Goal: Find specific page/section: Find specific page/section

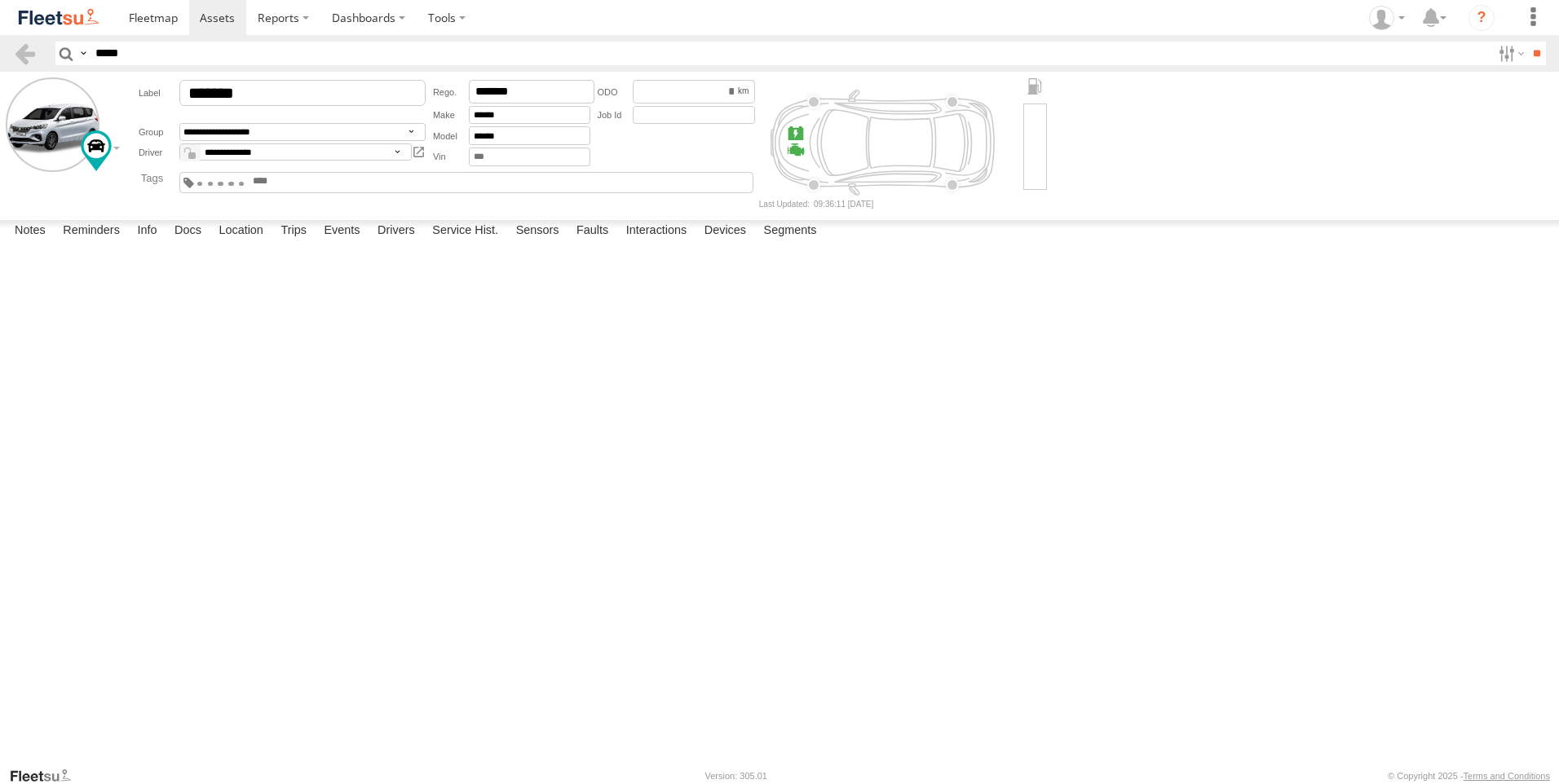
select select "*****"
type input "*****"
click at [1527, 42] on input "**" at bounding box center [1536, 53] width 19 height 24
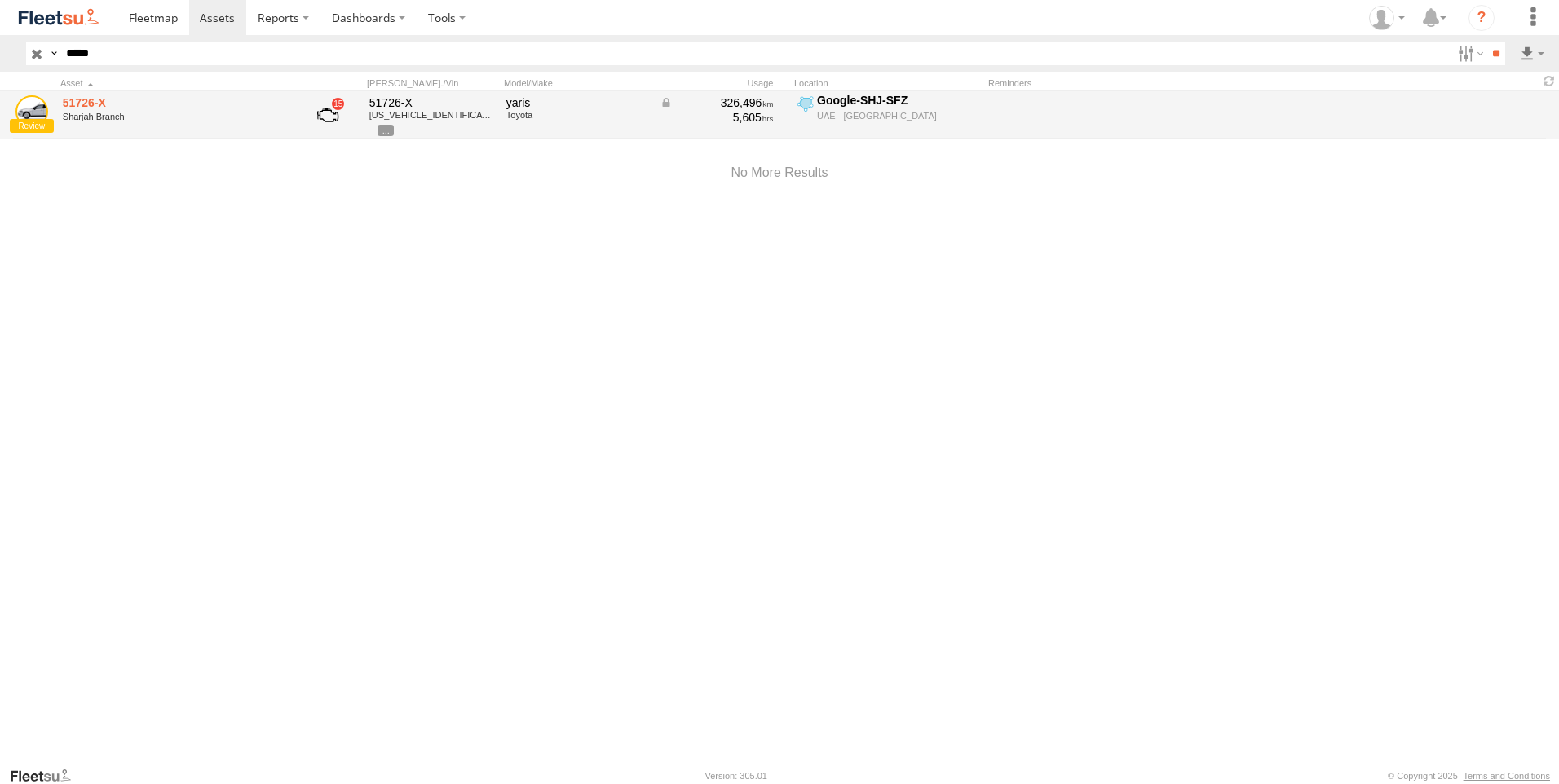
click at [126, 101] on link "51726-X" at bounding box center [174, 103] width 224 height 15
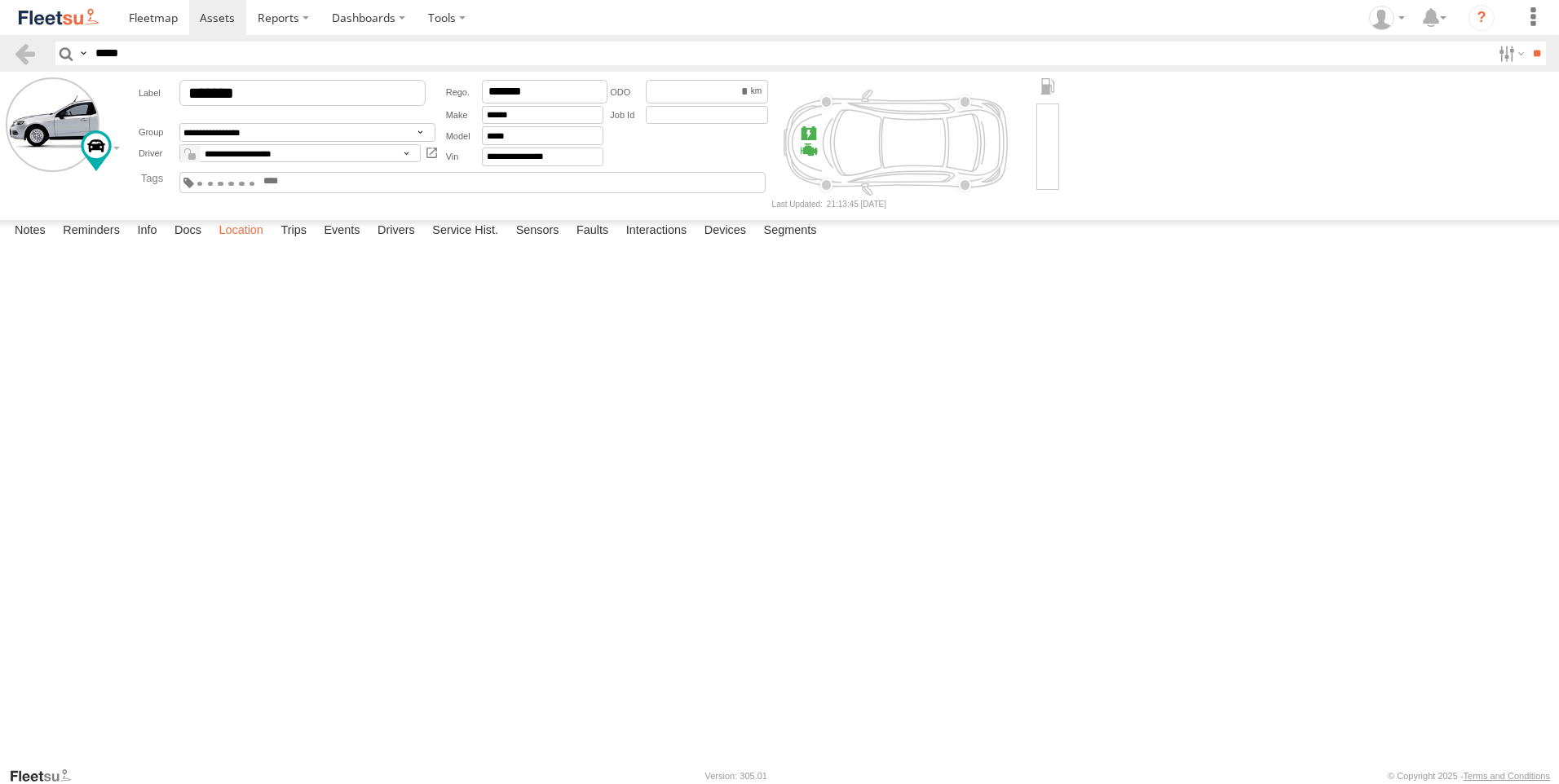
click at [264, 243] on label "Location" at bounding box center [241, 232] width 61 height 23
click at [0, 0] on label at bounding box center [0, 0] width 0 height 0
click at [0, 0] on span "Basemaps" at bounding box center [0, 0] width 0 height 0
click at [0, 0] on span "Satellite + Roadmap" at bounding box center [0, 0] width 0 height 0
click at [0, 0] on label at bounding box center [0, 0] width 0 height 0
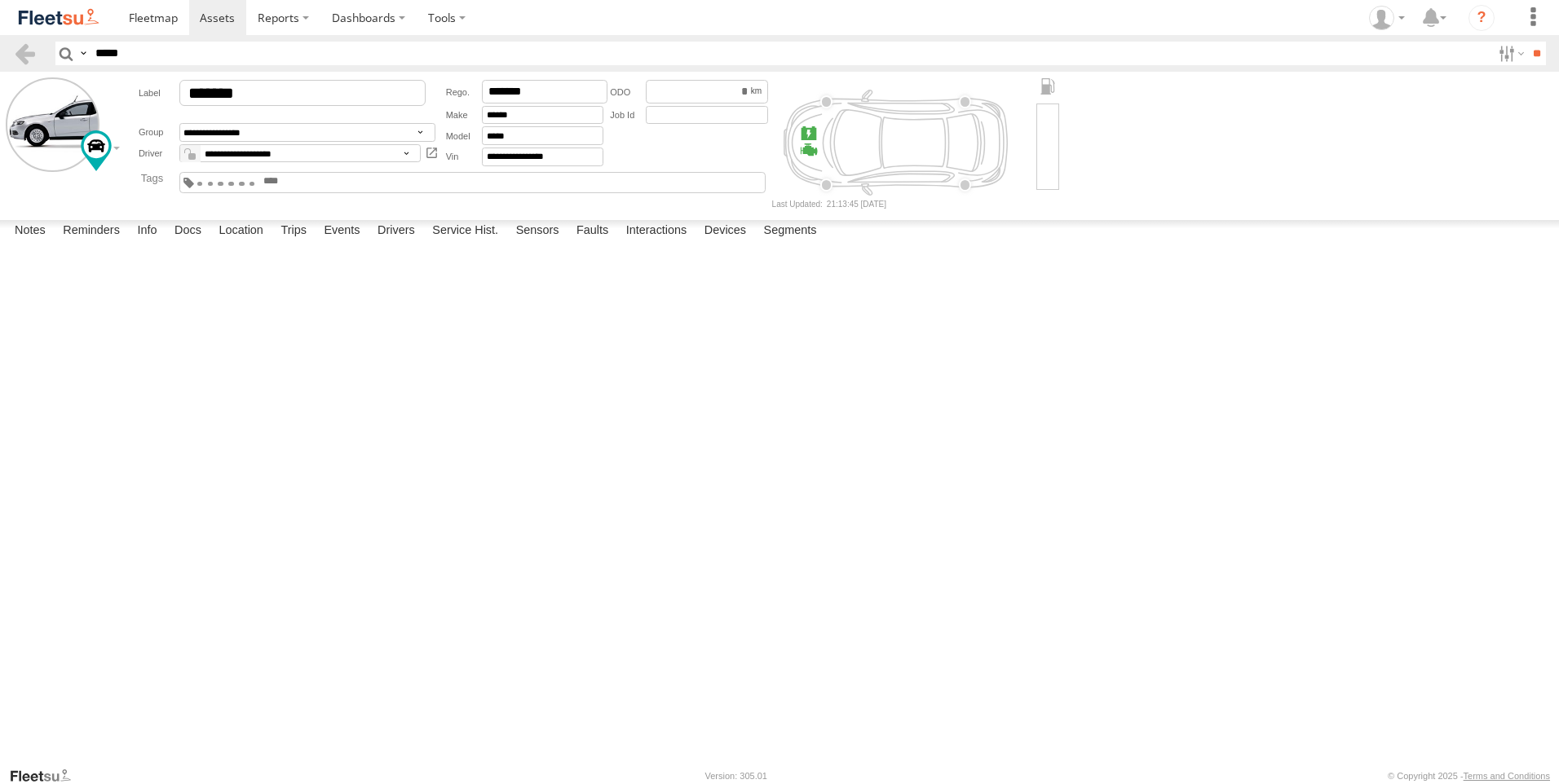
click at [0, 0] on span "Overlays" at bounding box center [0, 0] width 0 height 0
click at [0, 0] on span "Fences" at bounding box center [0, 0] width 0 height 0
click at [0, 0] on span "Assets" at bounding box center [0, 0] width 0 height 0
click at [0, 0] on label at bounding box center [0, 0] width 0 height 0
click at [0, 0] on span "Fences" at bounding box center [0, 0] width 0 height 0
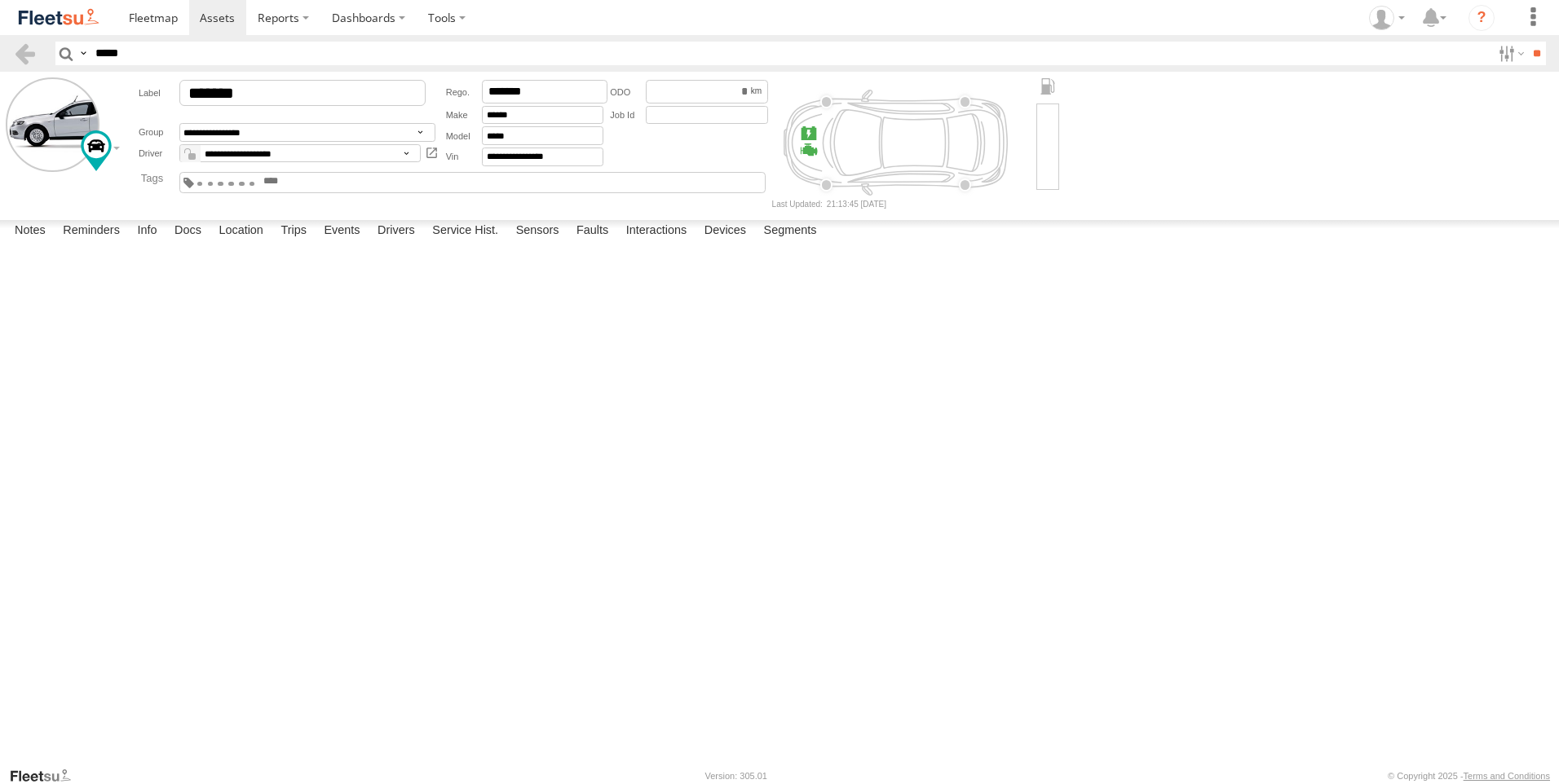
click at [0, 0] on span "Assets" at bounding box center [0, 0] width 0 height 0
click at [0, 0] on label at bounding box center [0, 0] width 0 height 0
drag, startPoint x: 762, startPoint y: 426, endPoint x: 779, endPoint y: 590, distance: 164.9
click at [0, 0] on div "51726-X" at bounding box center [0, 0] width 0 height 0
drag, startPoint x: 790, startPoint y: 483, endPoint x: 781, endPoint y: 610, distance: 127.3
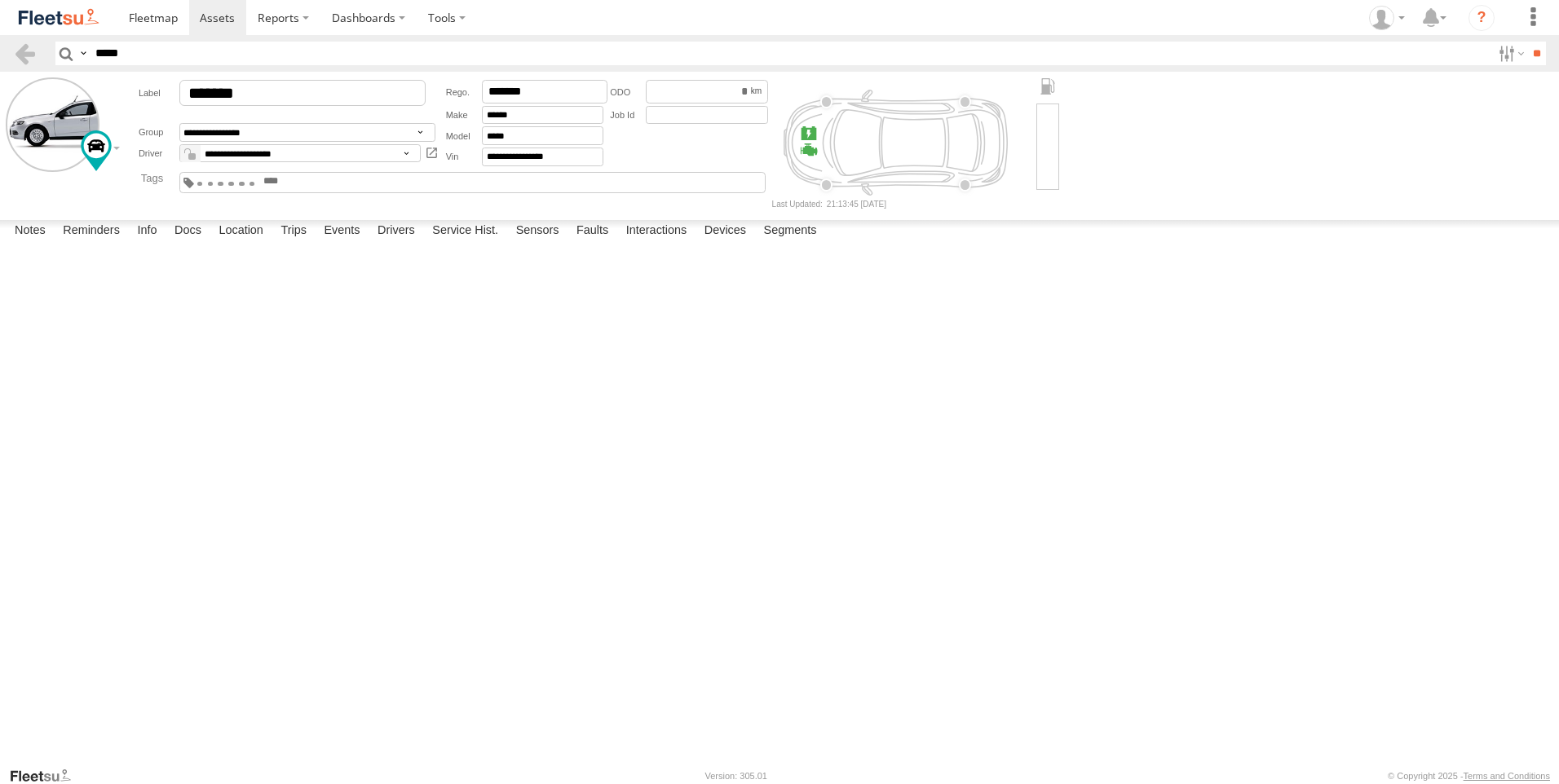
click at [0, 0] on div "51726-X" at bounding box center [0, 0] width 0 height 0
drag, startPoint x: 20, startPoint y: 692, endPoint x: 783, endPoint y: 558, distance: 774.7
click at [0, 0] on div "51726-X To activate drag with keyboard, press Alt + Enter. Once in keyboard dra…" at bounding box center [0, 0] width 0 height 0
click at [0, 0] on button "Exit the Street View" at bounding box center [0, 0] width 0 height 0
click at [737, 249] on div "Notes Details Reminders Info Docs Location Trips Events Drivers Service Hist. S…" at bounding box center [779, 234] width 1559 height 29
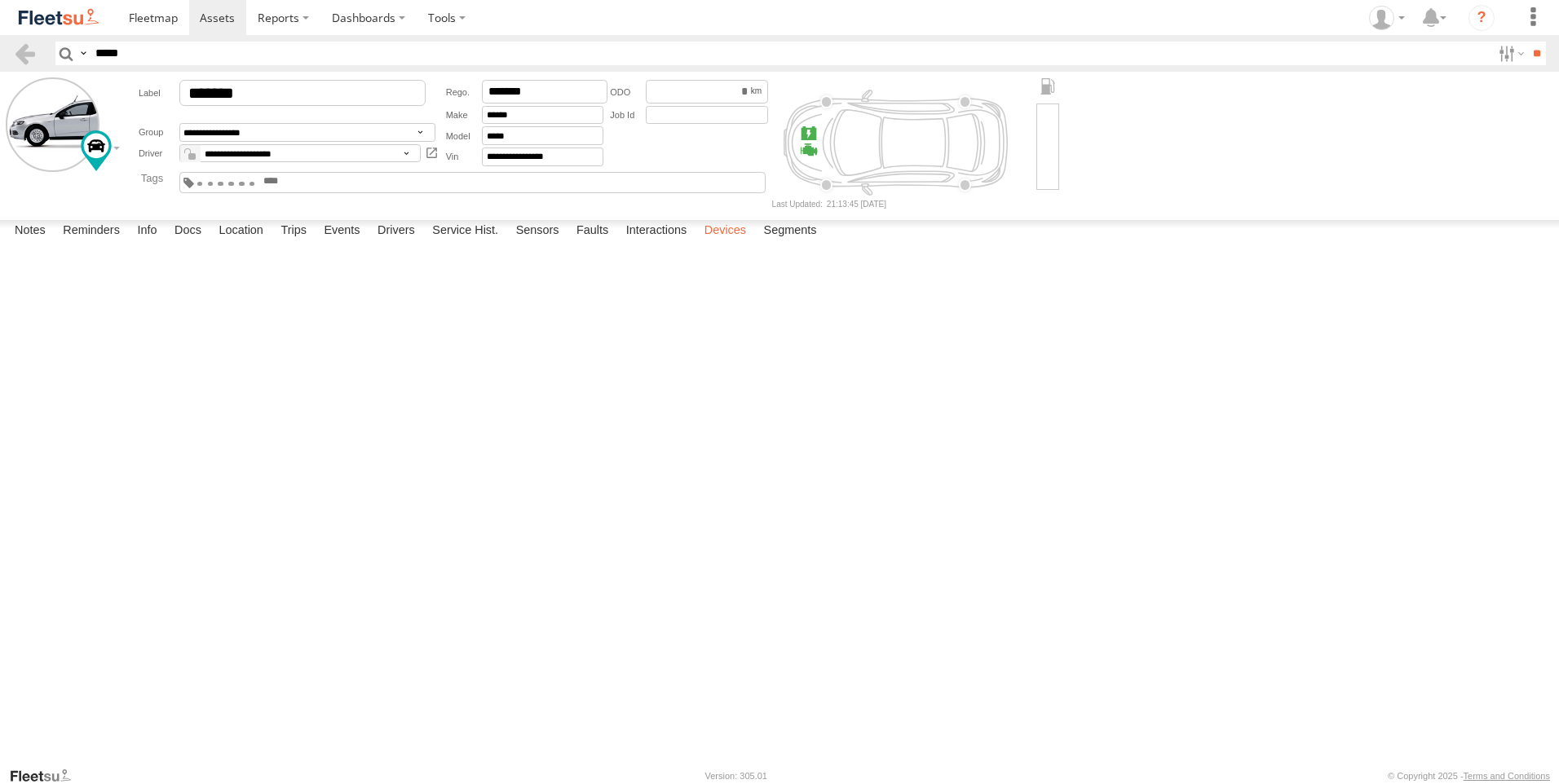
click at [737, 243] on label "Devices" at bounding box center [724, 232] width 57 height 23
click at [291, 243] on label "Trips" at bounding box center [294, 232] width 42 height 23
click at [213, 243] on label "Location" at bounding box center [241, 232] width 61 height 23
drag, startPoint x: 788, startPoint y: 564, endPoint x: 854, endPoint y: 543, distance: 69.3
click at [0, 0] on div "51726-X Loading..." at bounding box center [0, 0] width 0 height 0
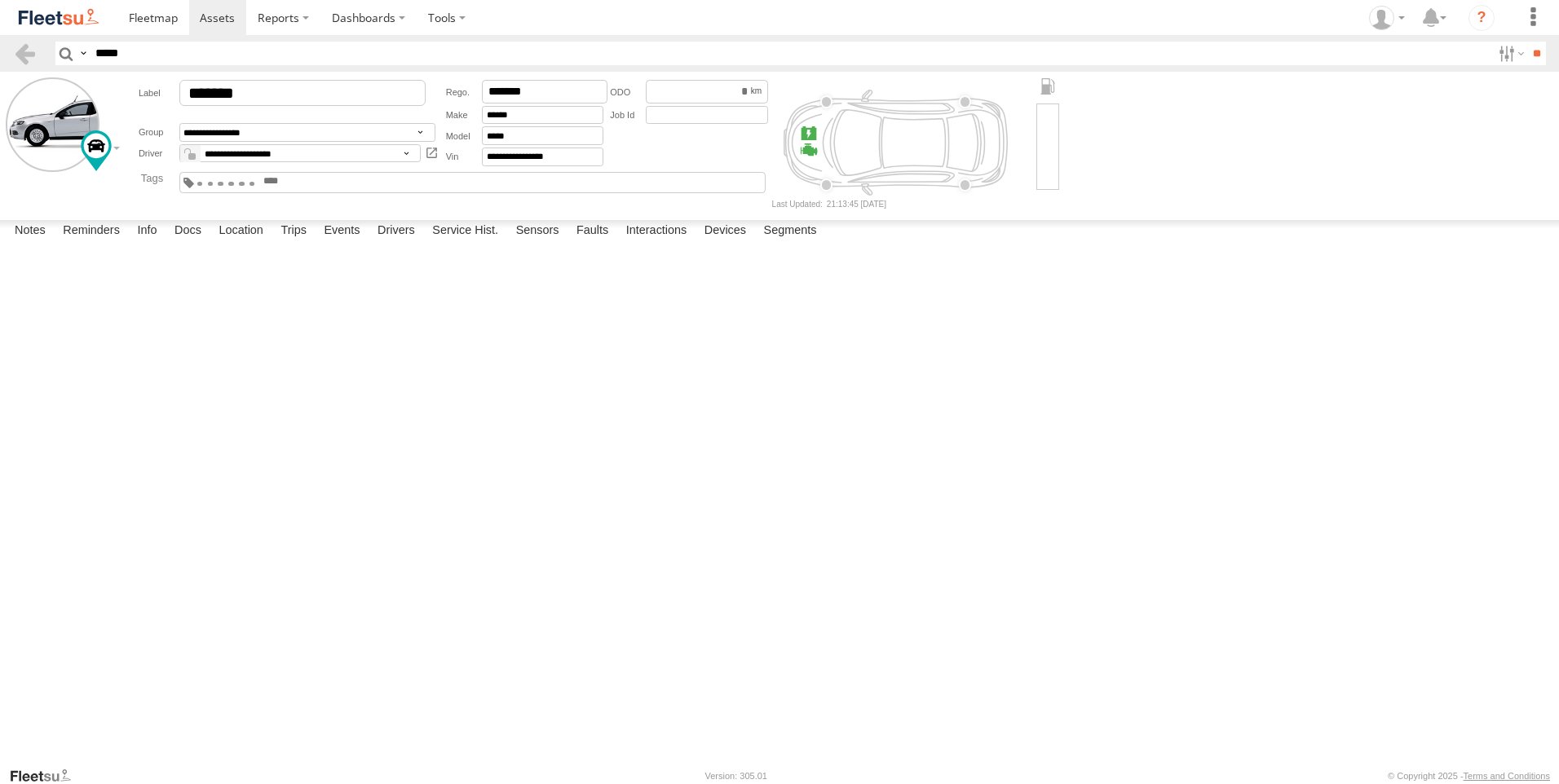
drag, startPoint x: 742, startPoint y: 555, endPoint x: 717, endPoint y: 511, distance: 50.6
click at [0, 0] on div "51726-X Loading..." at bounding box center [0, 0] width 0 height 0
drag, startPoint x: 999, startPoint y: 577, endPoint x: 818, endPoint y: 578, distance: 181.0
click at [0, 0] on div "51726-X Loading..." at bounding box center [0, 0] width 0 height 0
drag, startPoint x: 974, startPoint y: 468, endPoint x: 936, endPoint y: 491, distance: 44.4
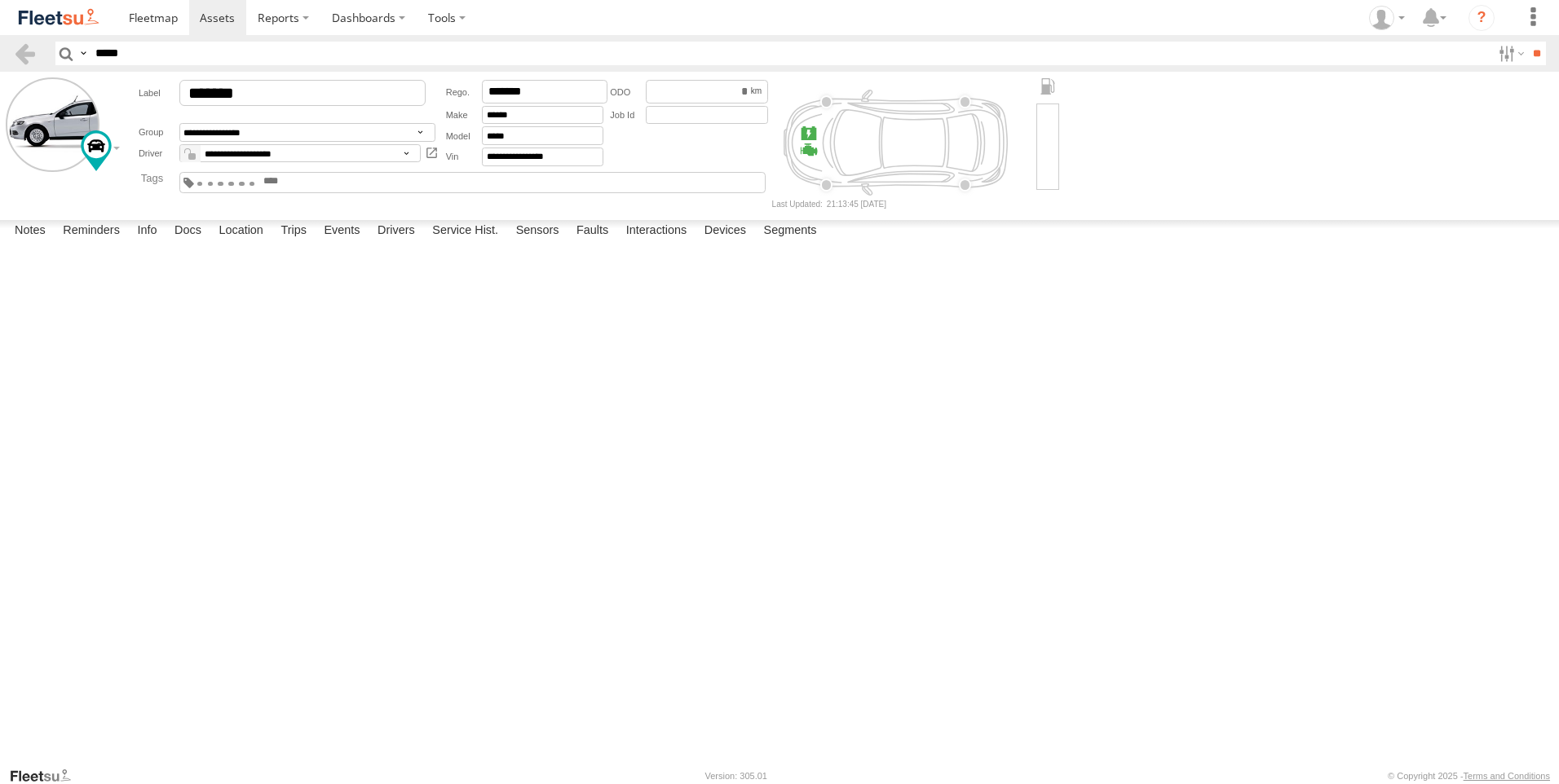
click at [0, 0] on div "51726-X Loading..." at bounding box center [0, 0] width 0 height 0
click at [715, 243] on label "Devices" at bounding box center [724, 232] width 57 height 23
click at [69, 16] on img at bounding box center [58, 17] width 85 height 22
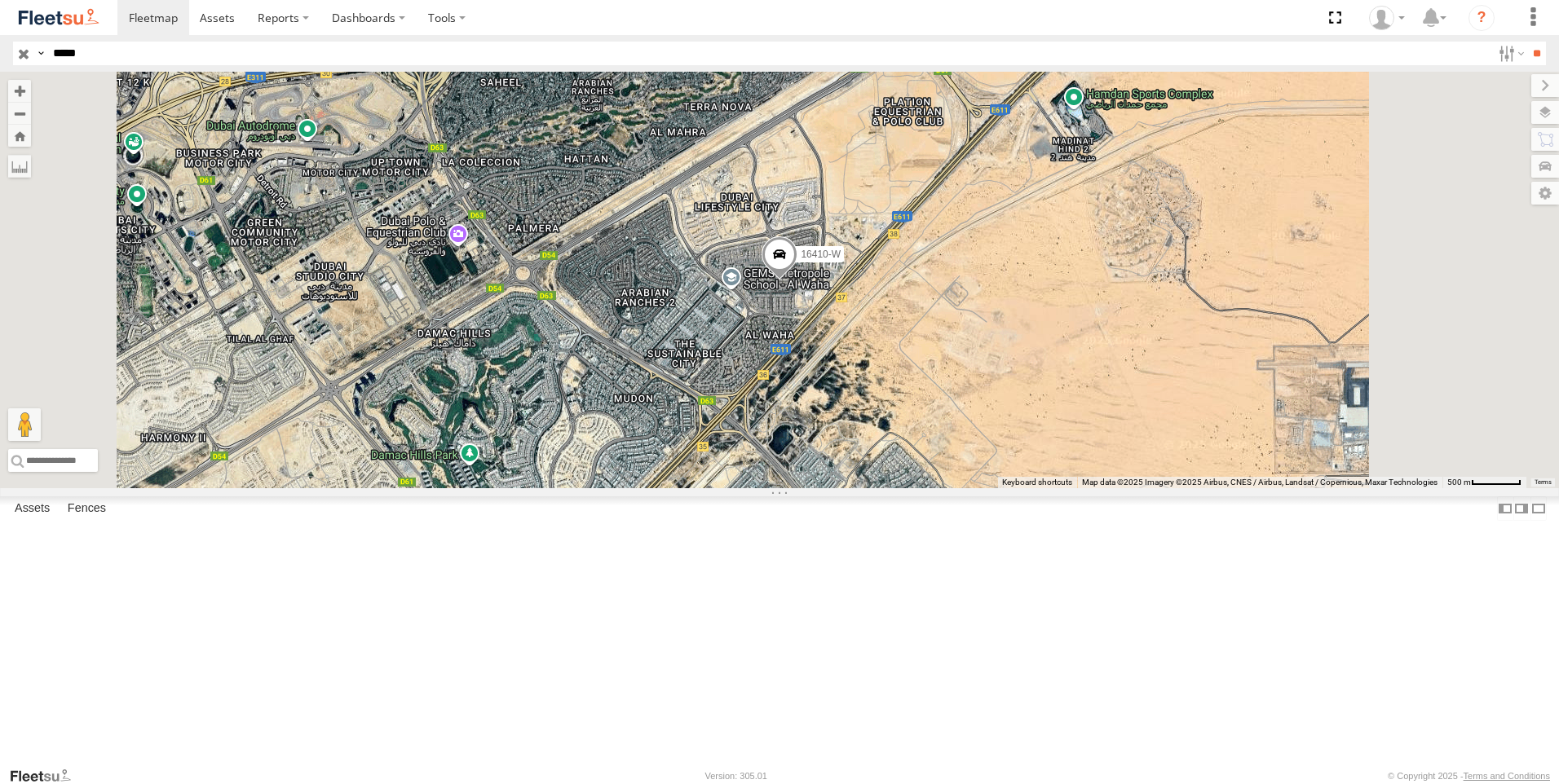
drag, startPoint x: 22, startPoint y: 56, endPoint x: 41, endPoint y: 47, distance: 21.0
click at [22, 56] on input "button" at bounding box center [24, 53] width 21 height 24
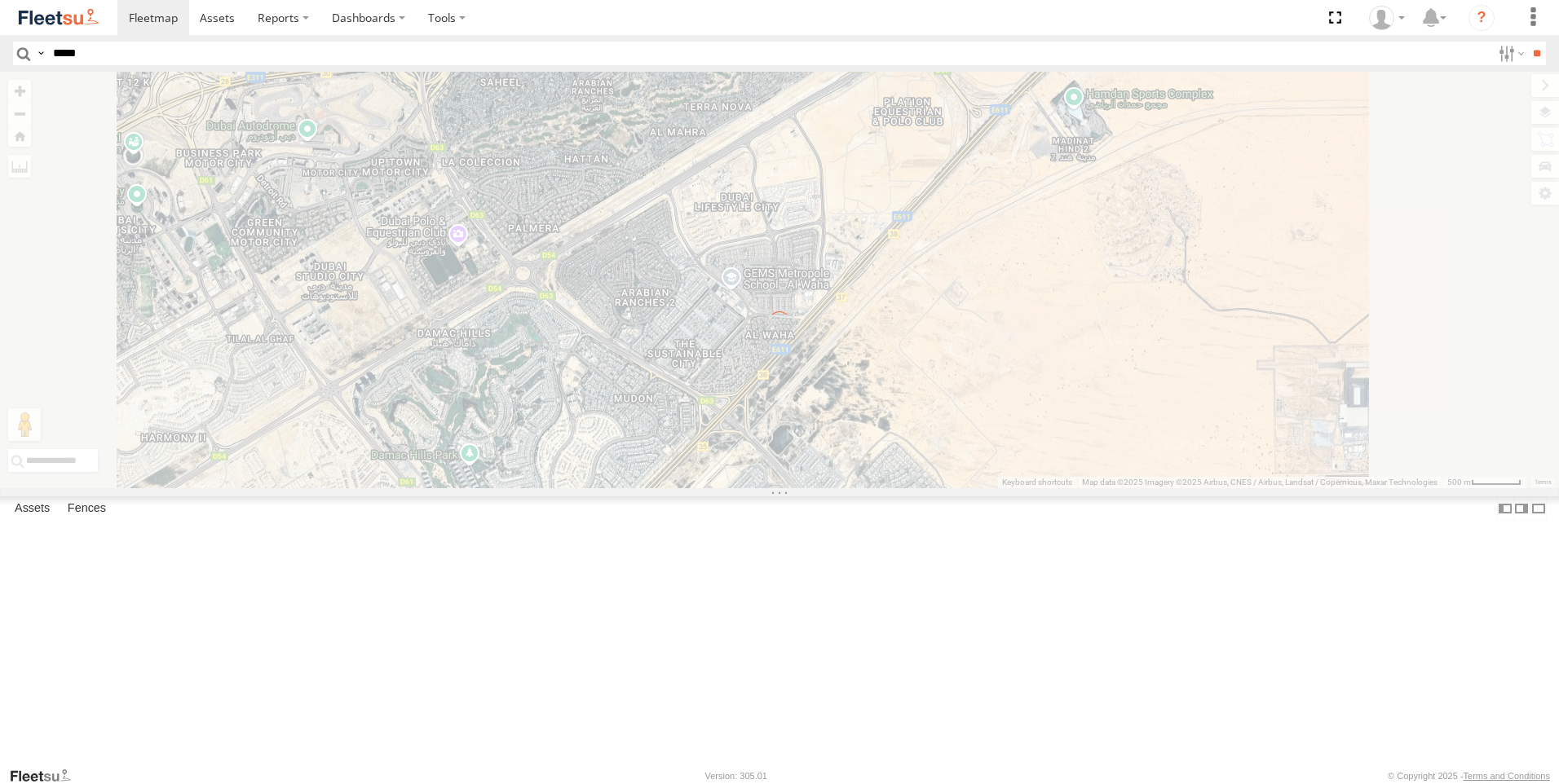
click at [86, 14] on img at bounding box center [58, 17] width 85 height 22
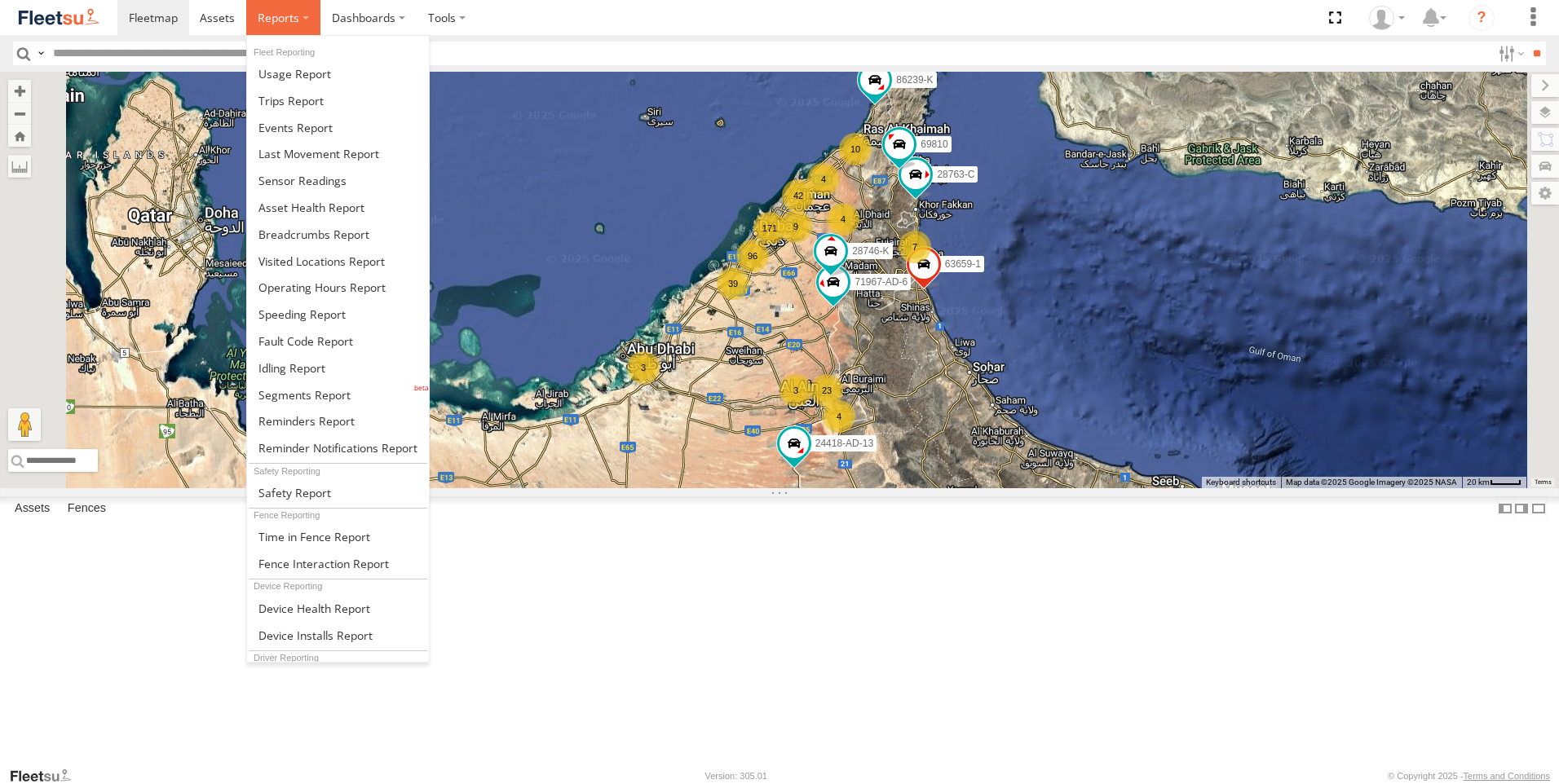
click at [294, 12] on span at bounding box center [278, 18] width 42 height 16
click at [336, 151] on span at bounding box center [318, 154] width 120 height 16
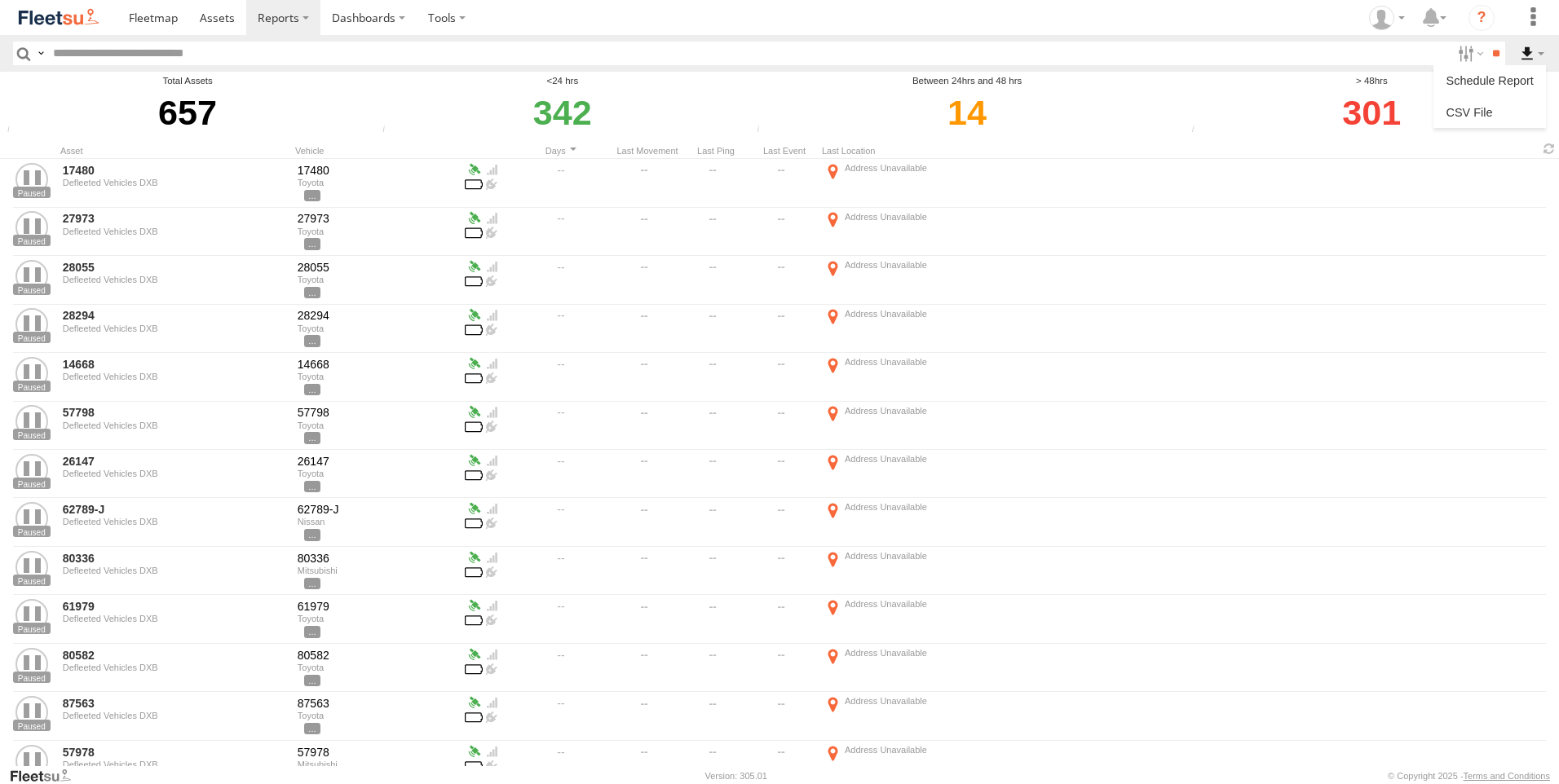
click at [1530, 46] on label at bounding box center [1532, 53] width 27 height 24
click at [1484, 112] on link at bounding box center [1489, 112] width 99 height 25
click at [1, 21] on link at bounding box center [58, 18] width 118 height 35
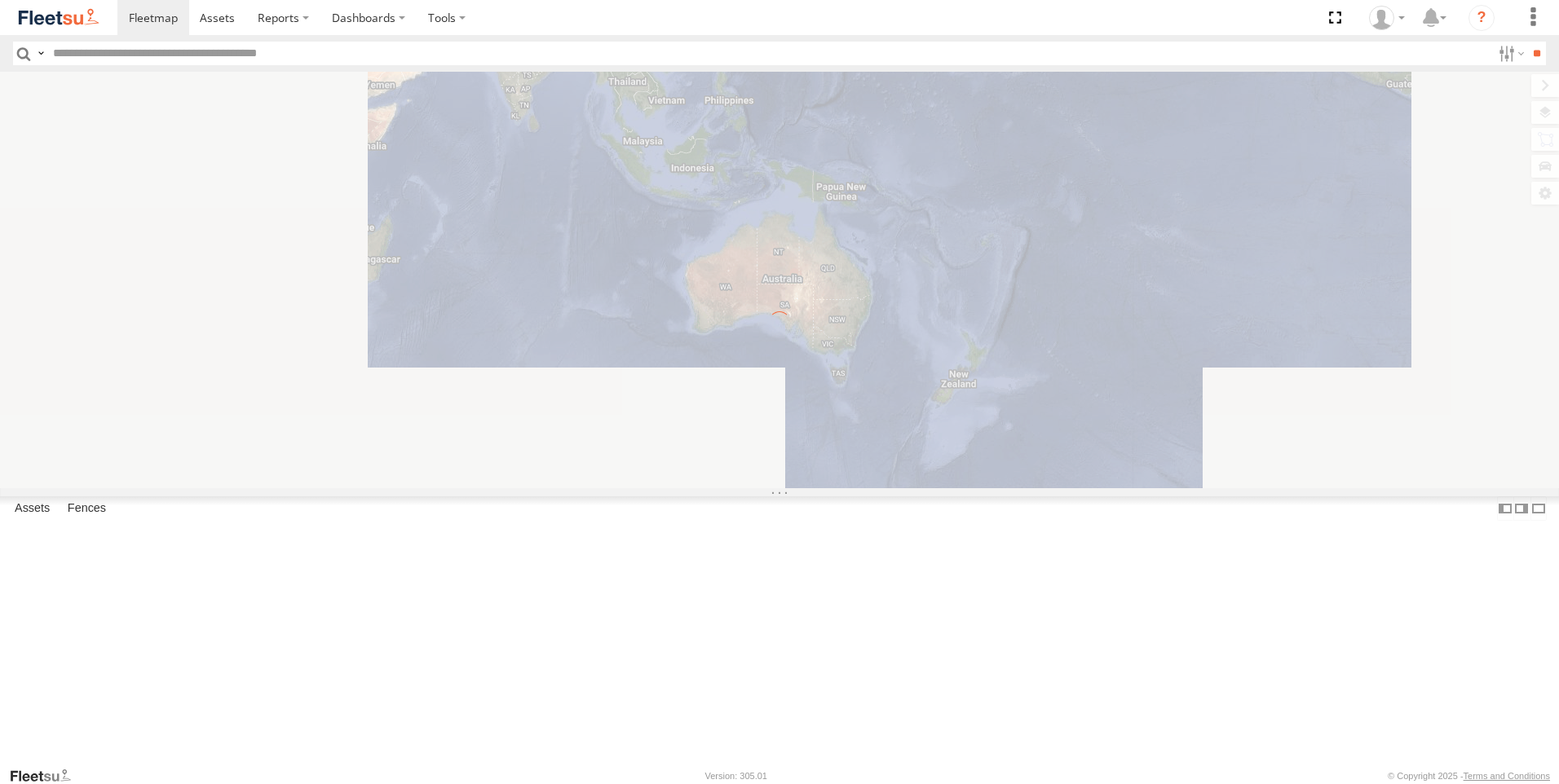
drag, startPoint x: 0, startPoint y: 0, endPoint x: 206, endPoint y: 57, distance: 213.7
click at [206, 57] on input "text" at bounding box center [769, 53] width 1445 height 24
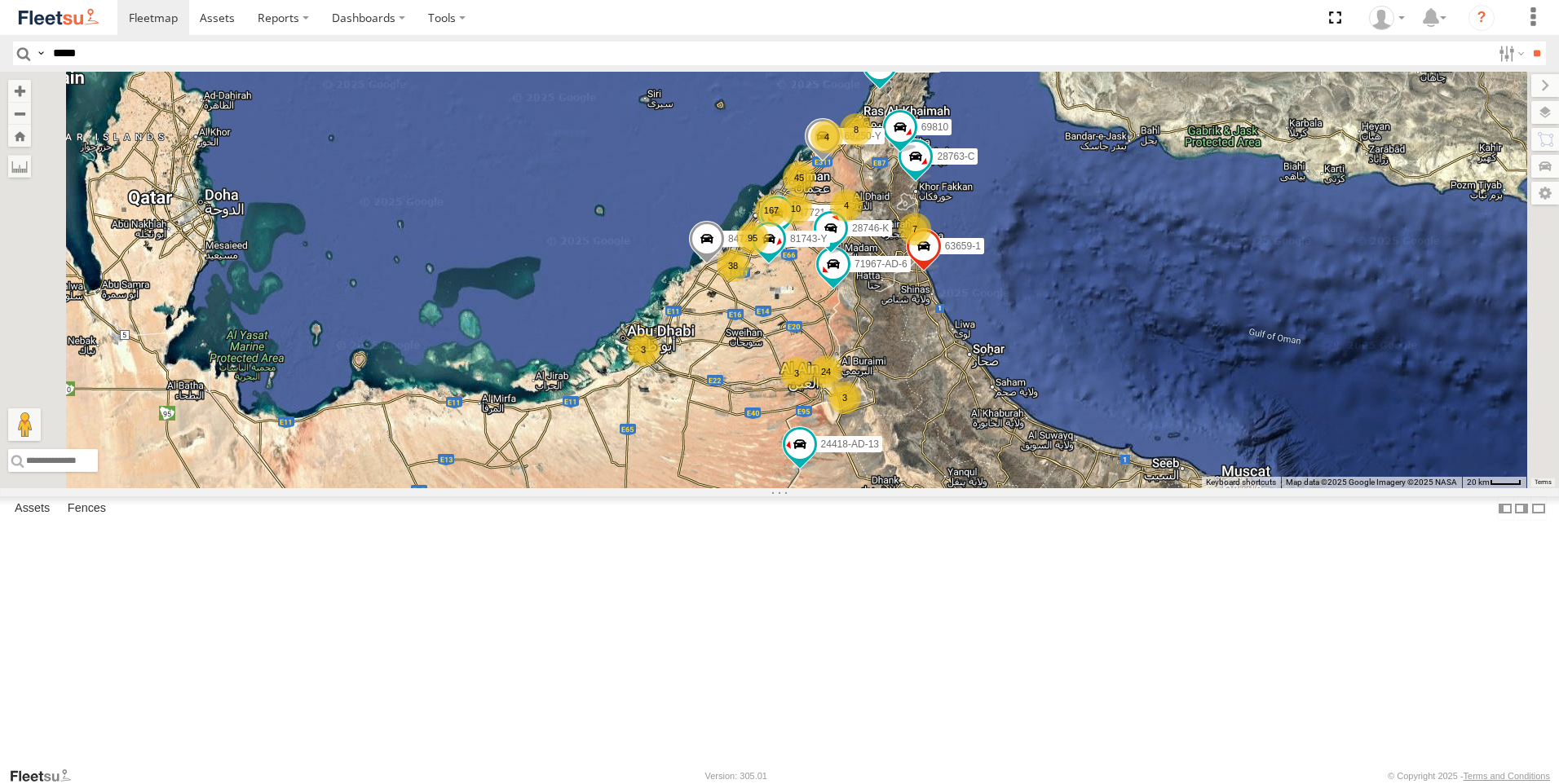
type input "*****"
click at [1527, 42] on input "**" at bounding box center [1536, 53] width 19 height 24
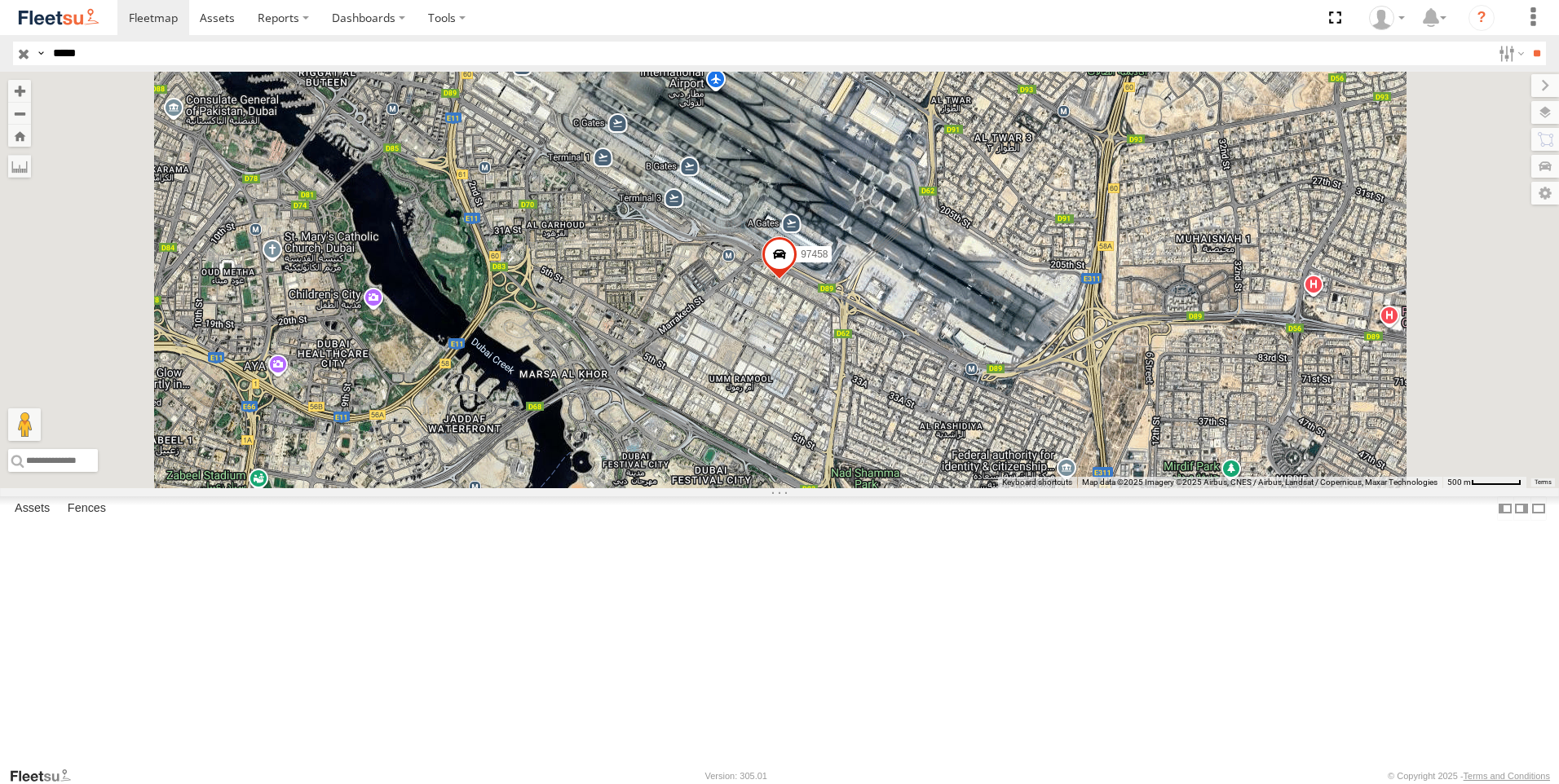
click at [0, 0] on link at bounding box center [0, 0] width 0 height 0
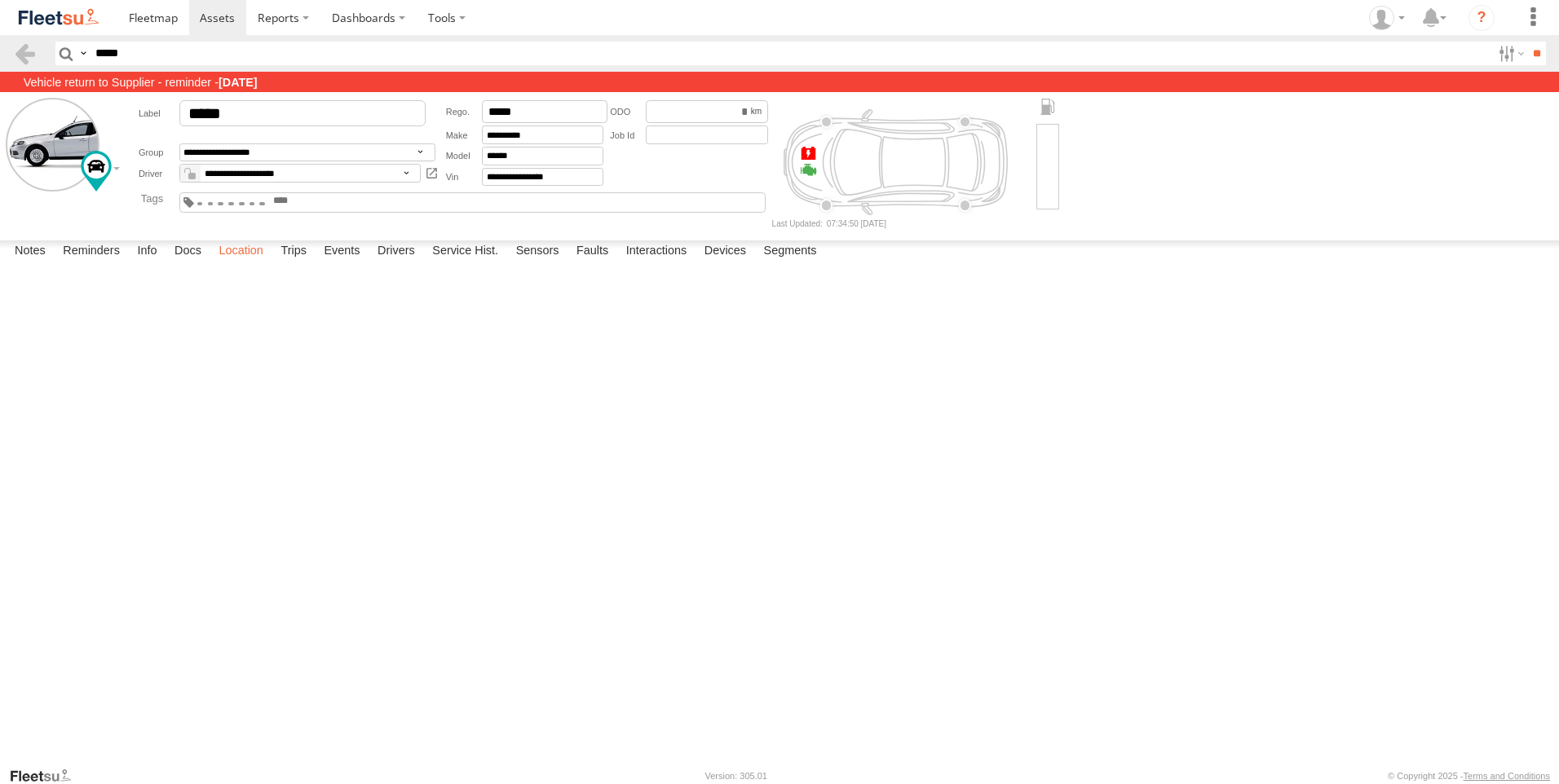
click at [256, 263] on label "Location" at bounding box center [241, 252] width 61 height 23
